Goal: Task Accomplishment & Management: Use online tool/utility

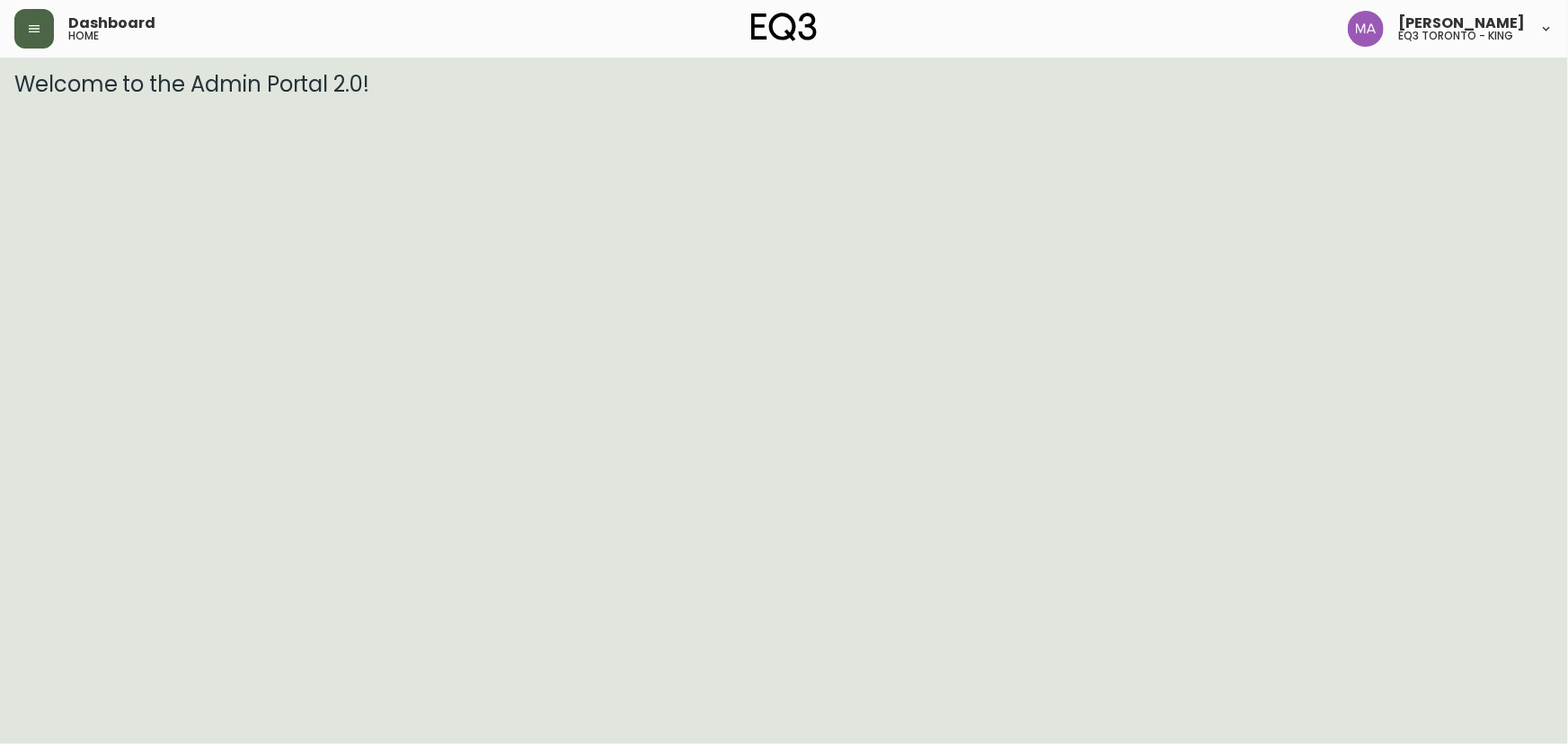
click at [31, 28] on icon "button" at bounding box center [34, 29] width 10 height 8
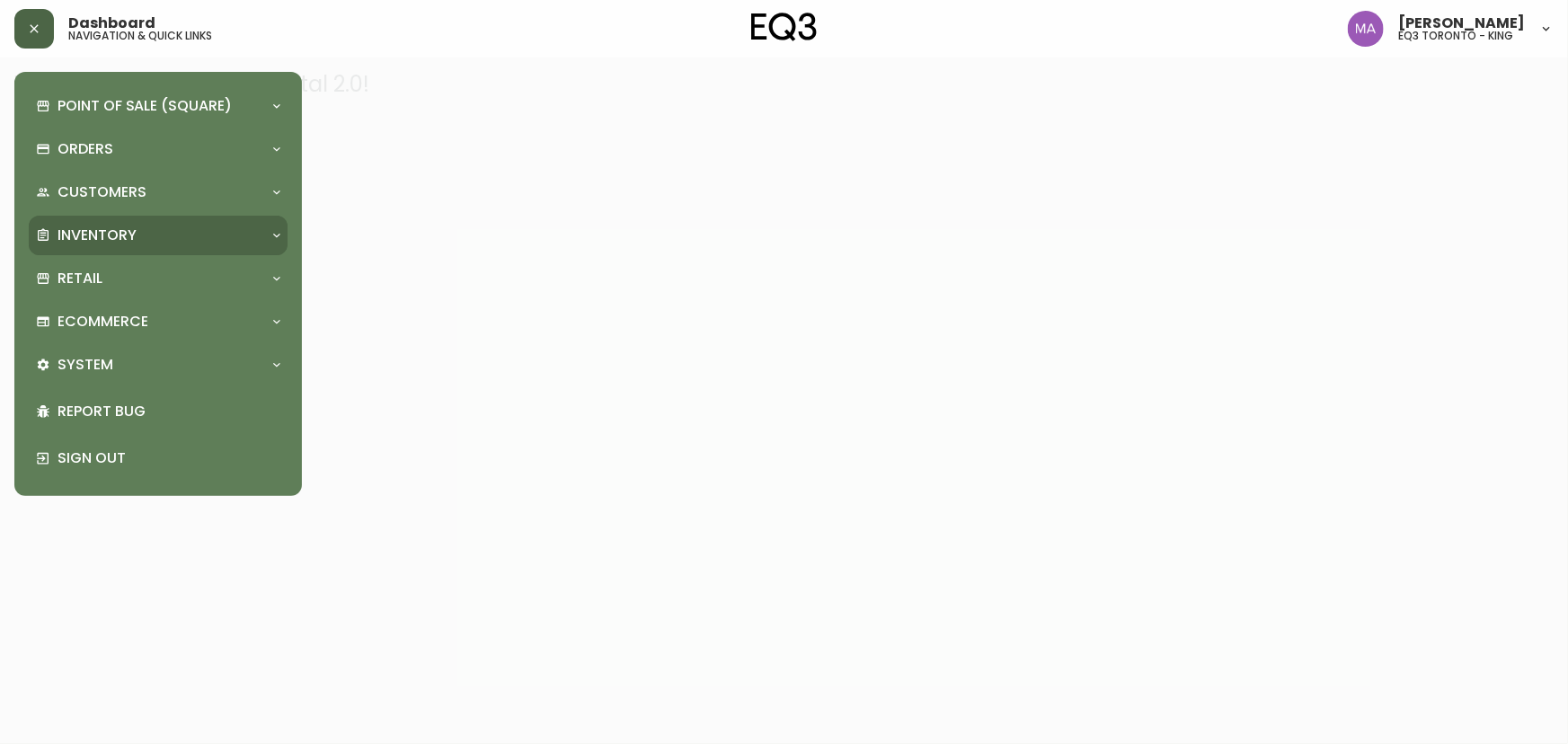
click at [84, 230] on p "Inventory" at bounding box center [97, 235] width 79 height 20
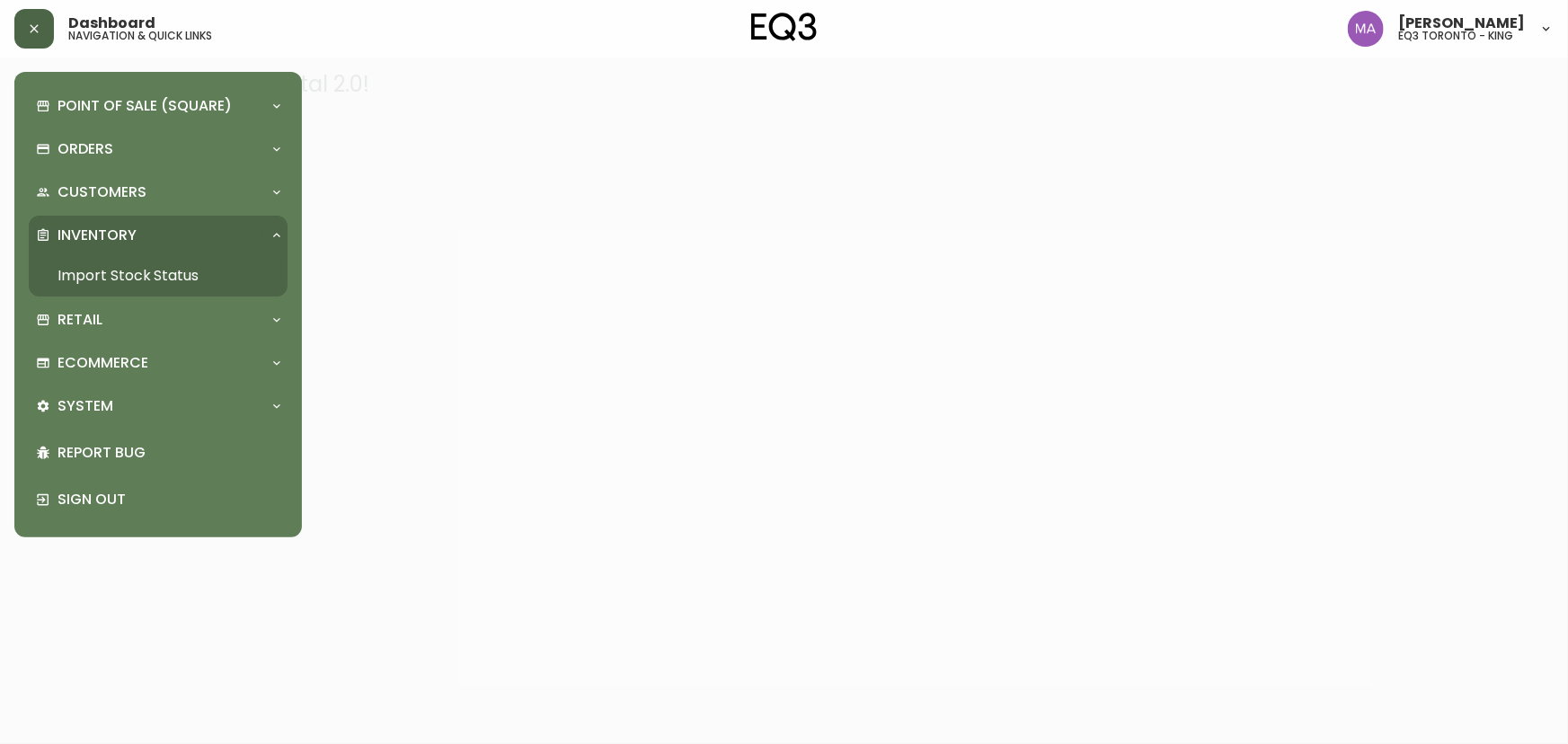
click at [117, 270] on link "Import Stock Status" at bounding box center [159, 276] width 259 height 41
